Goal: Task Accomplishment & Management: Use online tool/utility

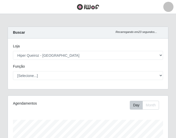
select select "513"
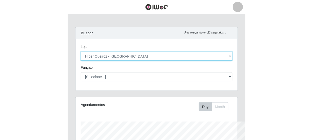
scroll to position [105, 247]
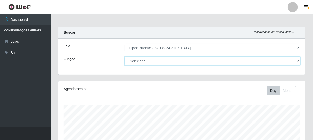
click at [175, 61] on select "[Selecione...] Embalador Embalador + Embalador ++ Operador de Caixa Operador de…" at bounding box center [213, 61] width 176 height 9
click at [125, 57] on select "[Selecione...] Embalador Embalador + Embalador ++ Operador de Caixa Operador de…" at bounding box center [213, 61] width 176 height 9
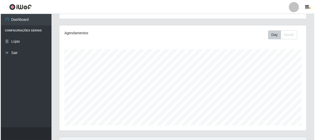
scroll to position [115, 0]
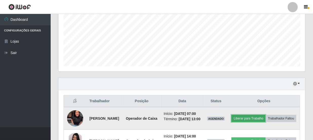
click at [175, 119] on button "Liberar para Trabalho" at bounding box center [249, 118] width 34 height 7
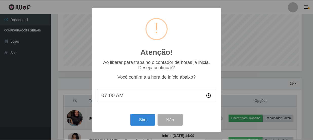
scroll to position [105, 245]
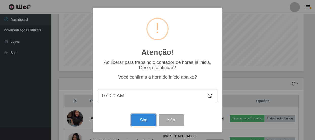
click at [142, 120] on button "Sim" at bounding box center [143, 120] width 25 height 12
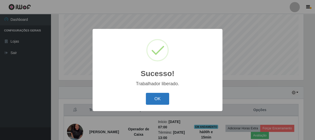
click at [158, 98] on button "OK" at bounding box center [158, 99] width 24 height 12
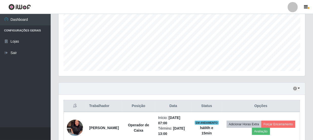
scroll to position [0, 0]
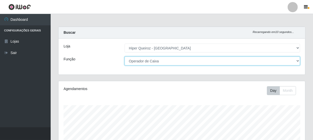
click at [175, 59] on select "[Selecione...] Embalador Embalador + Embalador ++ Operador de Caixa Operador de…" at bounding box center [213, 61] width 176 height 9
select select "1"
click at [125, 57] on select "[Selecione...] Embalador Embalador + Embalador ++ Operador de Caixa Operador de…" at bounding box center [213, 61] width 176 height 9
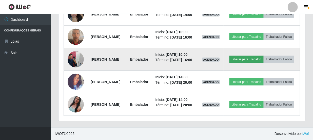
scroll to position [296, 0]
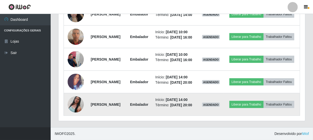
click at [76, 101] on img at bounding box center [76, 104] width 16 height 29
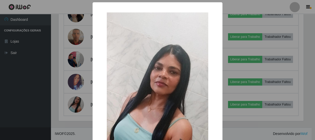
click at [77, 101] on div "× OK Cancel" at bounding box center [157, 70] width 315 height 140
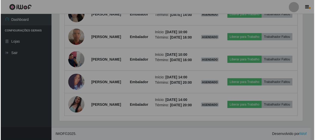
scroll to position [105, 247]
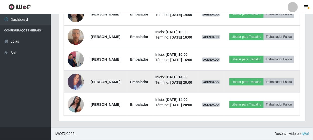
click at [78, 71] on img at bounding box center [76, 82] width 16 height 22
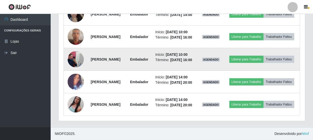
click at [79, 48] on img at bounding box center [76, 59] width 16 height 22
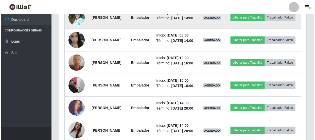
scroll to position [181, 0]
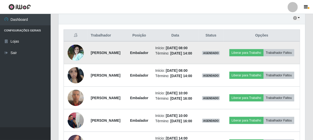
click at [79, 57] on img at bounding box center [76, 53] width 16 height 16
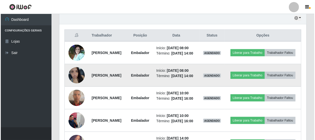
scroll to position [204, 0]
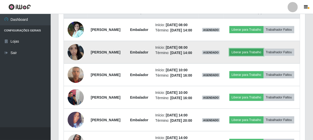
click at [175, 56] on button "Liberar para Trabalho" at bounding box center [247, 52] width 34 height 7
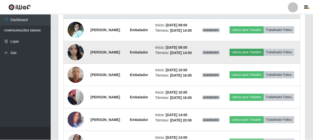
scroll to position [105, 245]
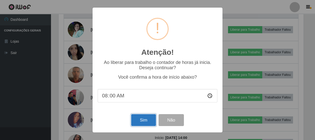
click at [141, 123] on button "Sim" at bounding box center [143, 120] width 25 height 12
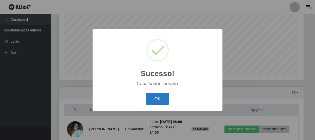
click at [152, 99] on button "OK" at bounding box center [158, 99] width 24 height 12
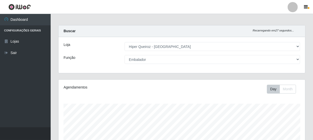
scroll to position [0, 0]
